Goal: Communication & Community: Answer question/provide support

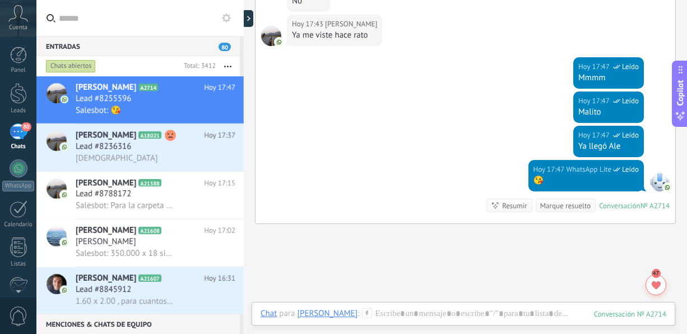
scroll to position [1287, 0]
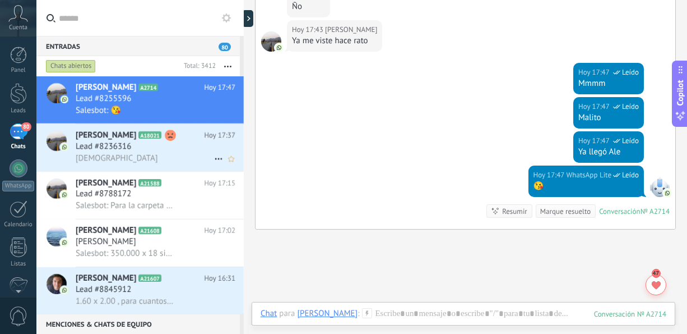
click at [154, 160] on div "[DEMOGRAPHIC_DATA]" at bounding box center [156, 158] width 160 height 12
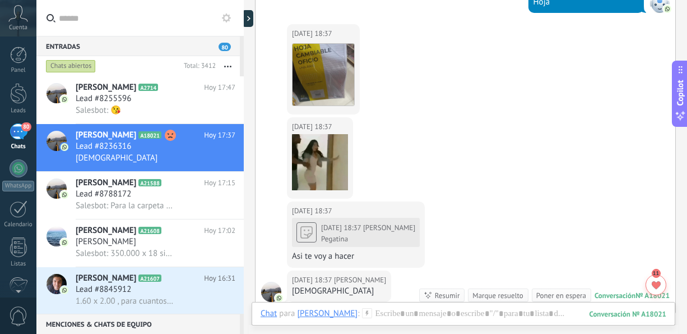
scroll to position [316, 0]
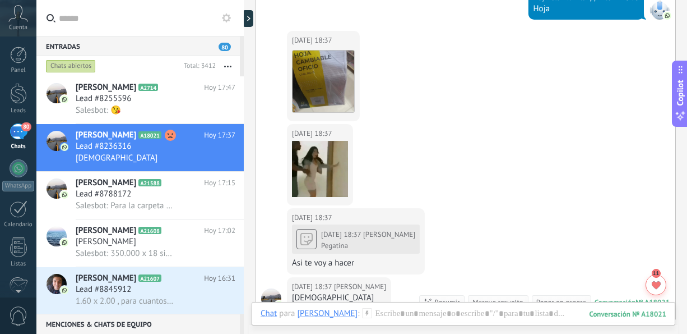
click at [316, 170] on div at bounding box center [320, 169] width 56 height 56
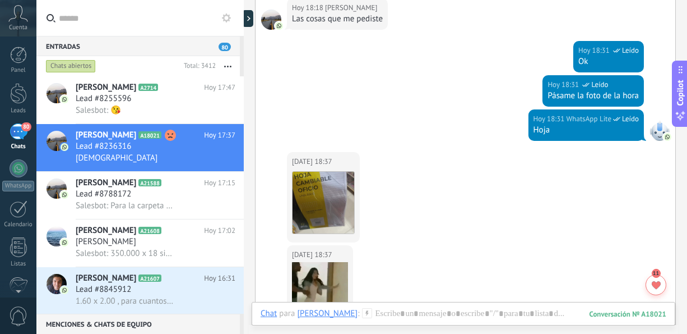
scroll to position [4647, 0]
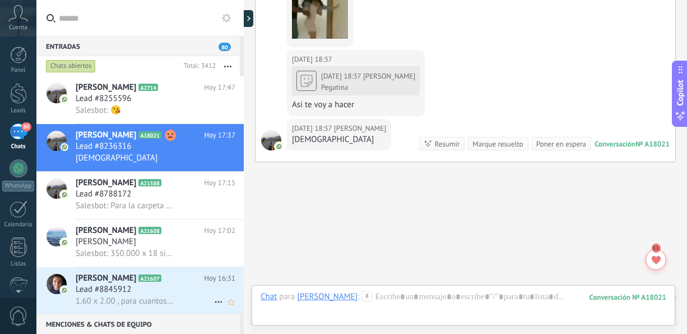
click at [174, 302] on h3 "1.60 x 2.00 , para cuantos kilos seria y el precio x fa ? Gracias" at bounding box center [128, 300] width 104 height 11
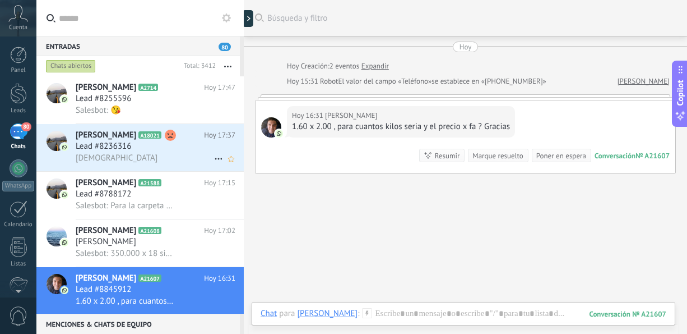
click at [158, 156] on div "[DEMOGRAPHIC_DATA]" at bounding box center [156, 158] width 160 height 12
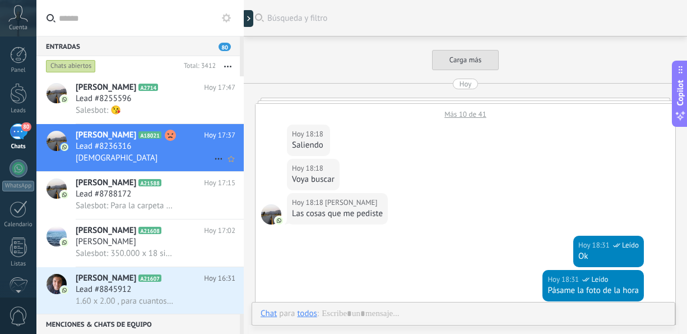
scroll to position [446, 0]
